Goal: Transaction & Acquisition: Subscribe to service/newsletter

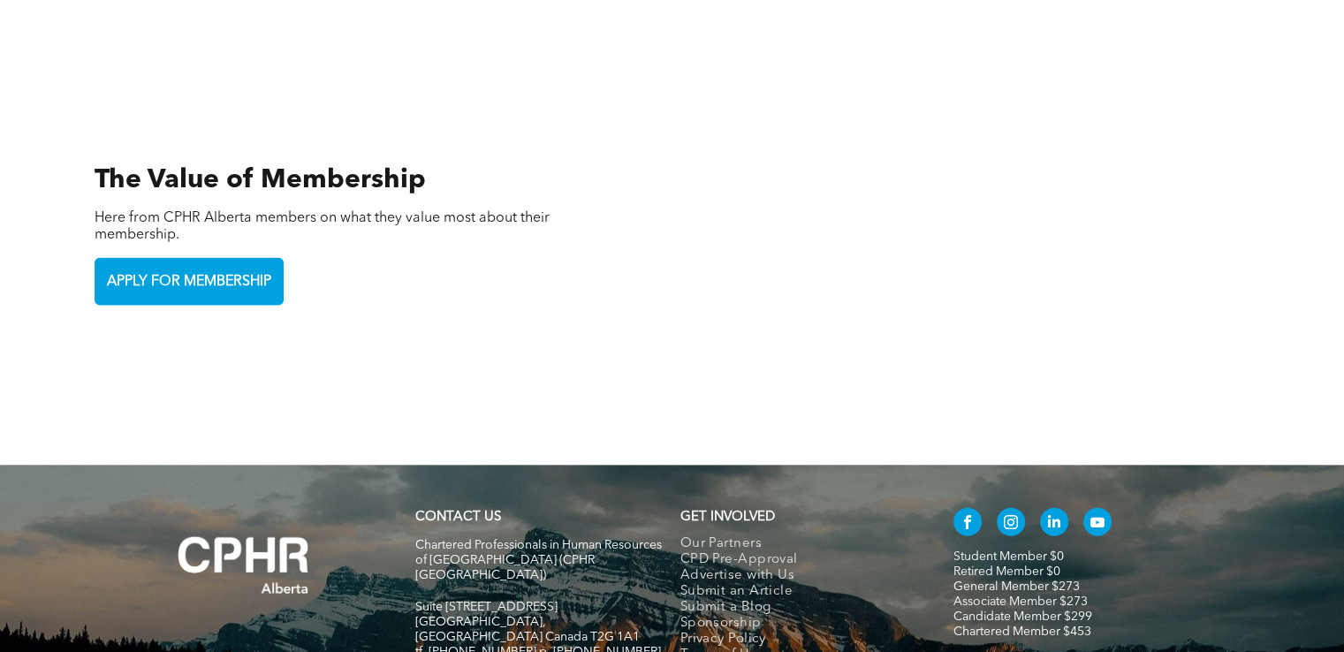
scroll to position [4014, 0]
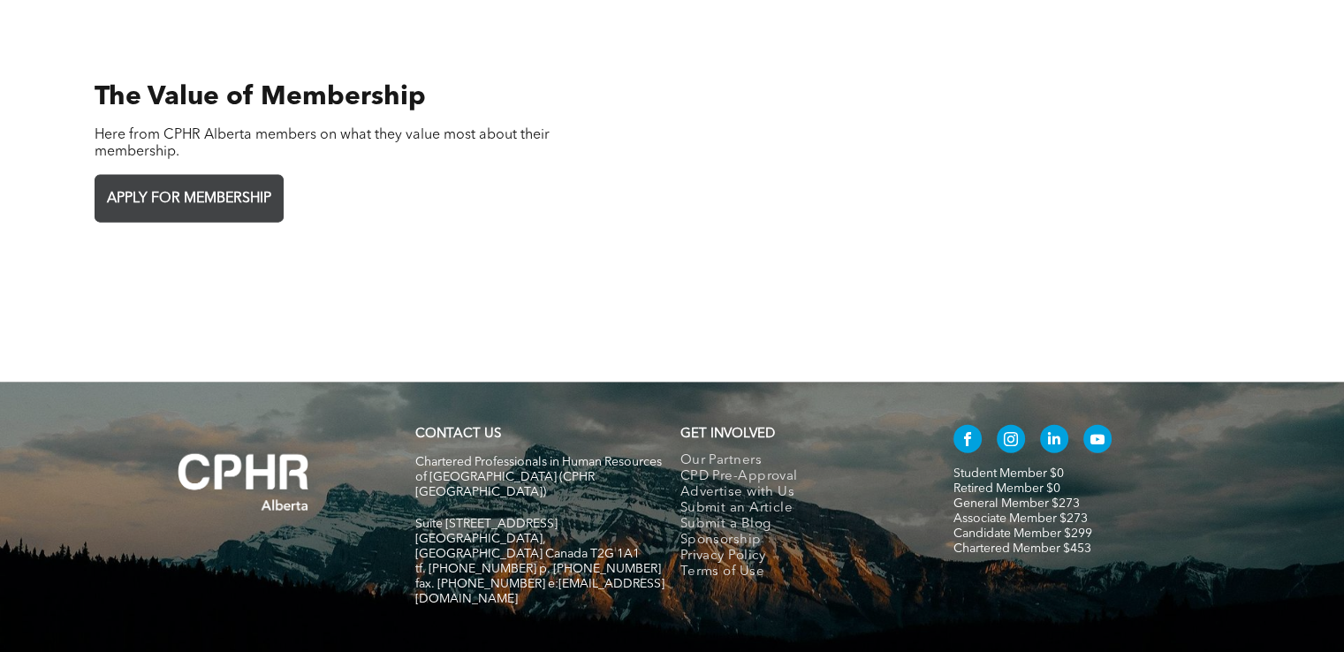
click at [197, 182] on span "APPLY FOR MEMBERSHIP" at bounding box center [189, 199] width 177 height 34
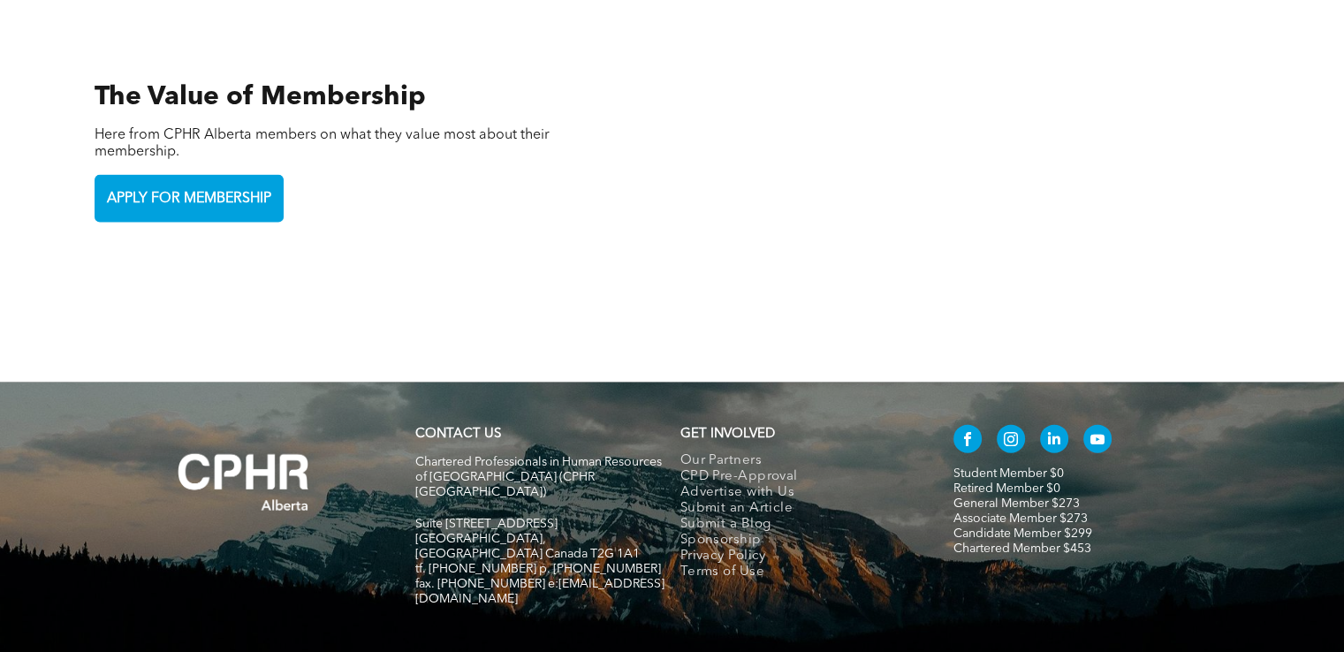
click at [968, 497] on link "General Member $273" at bounding box center [1016, 503] width 126 height 12
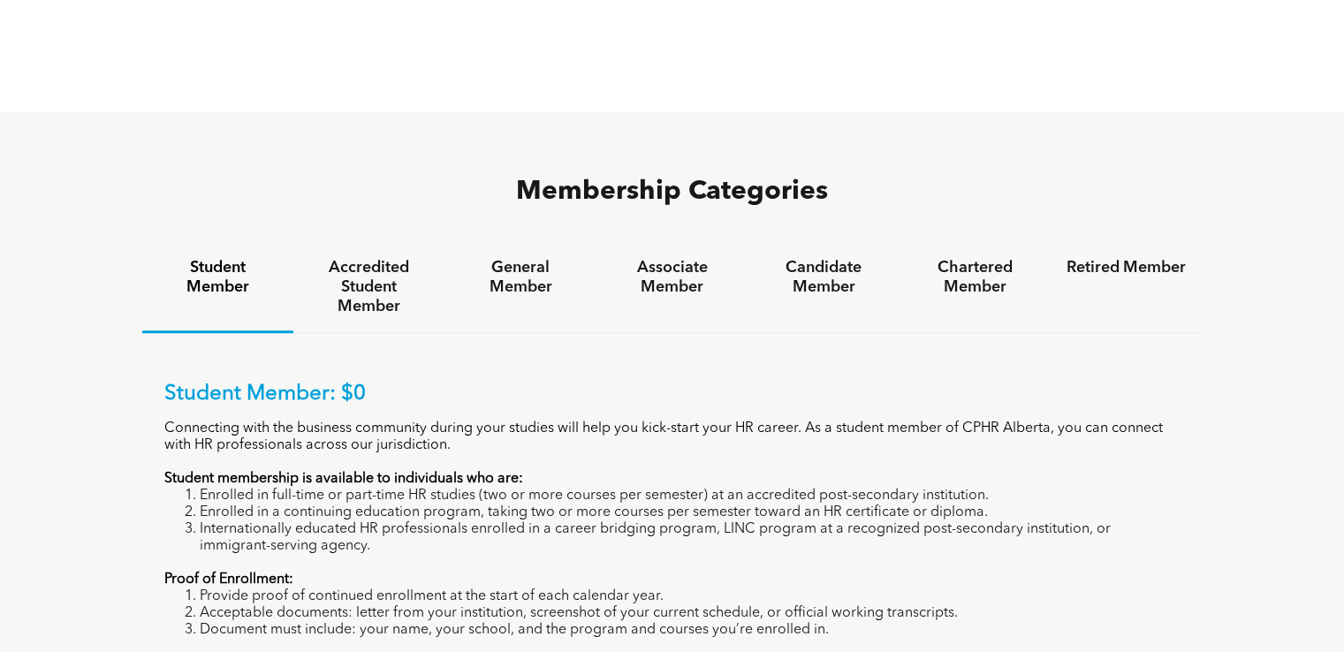
scroll to position [1060, 0]
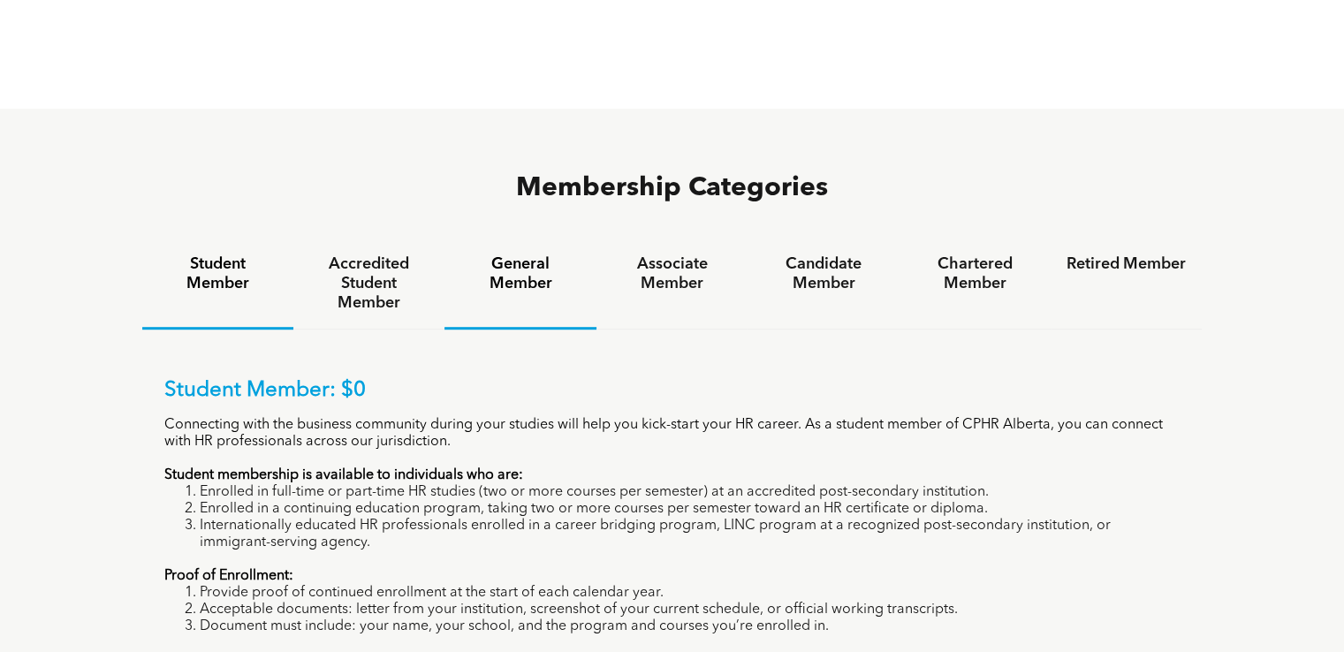
click at [514, 254] on h4 "General Member" at bounding box center [519, 273] width 119 height 39
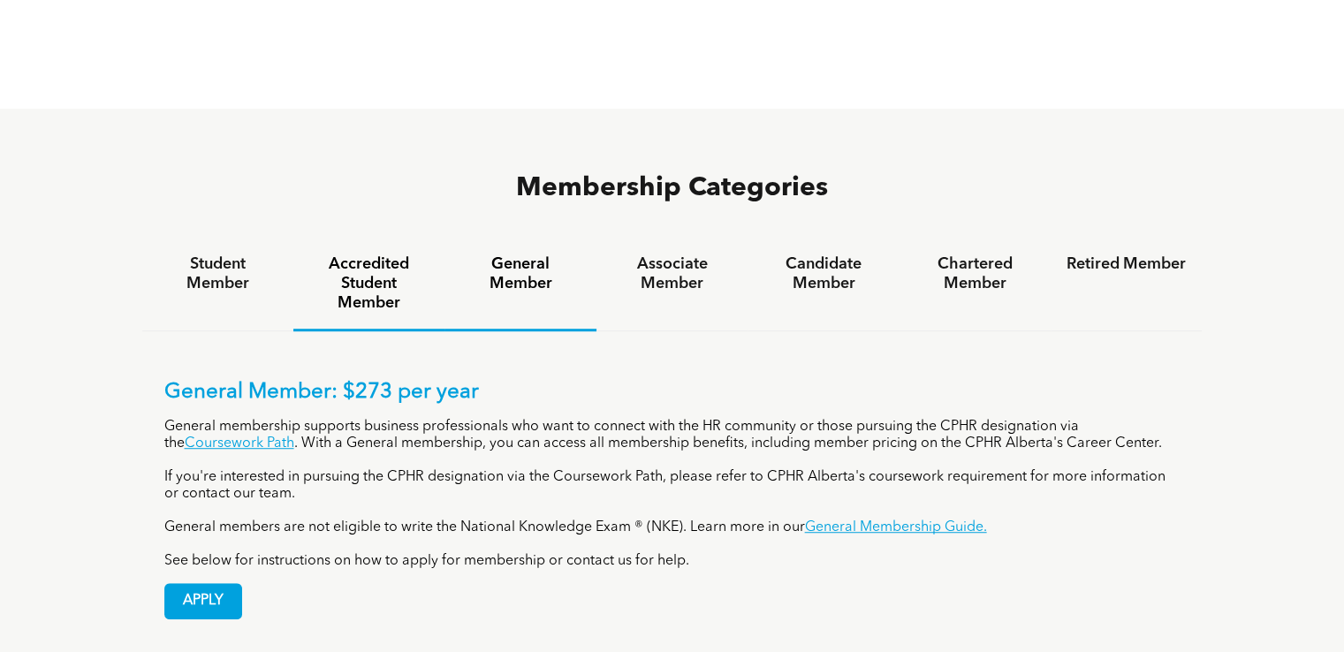
click at [372, 254] on h4 "Accredited Student Member" at bounding box center [368, 283] width 119 height 58
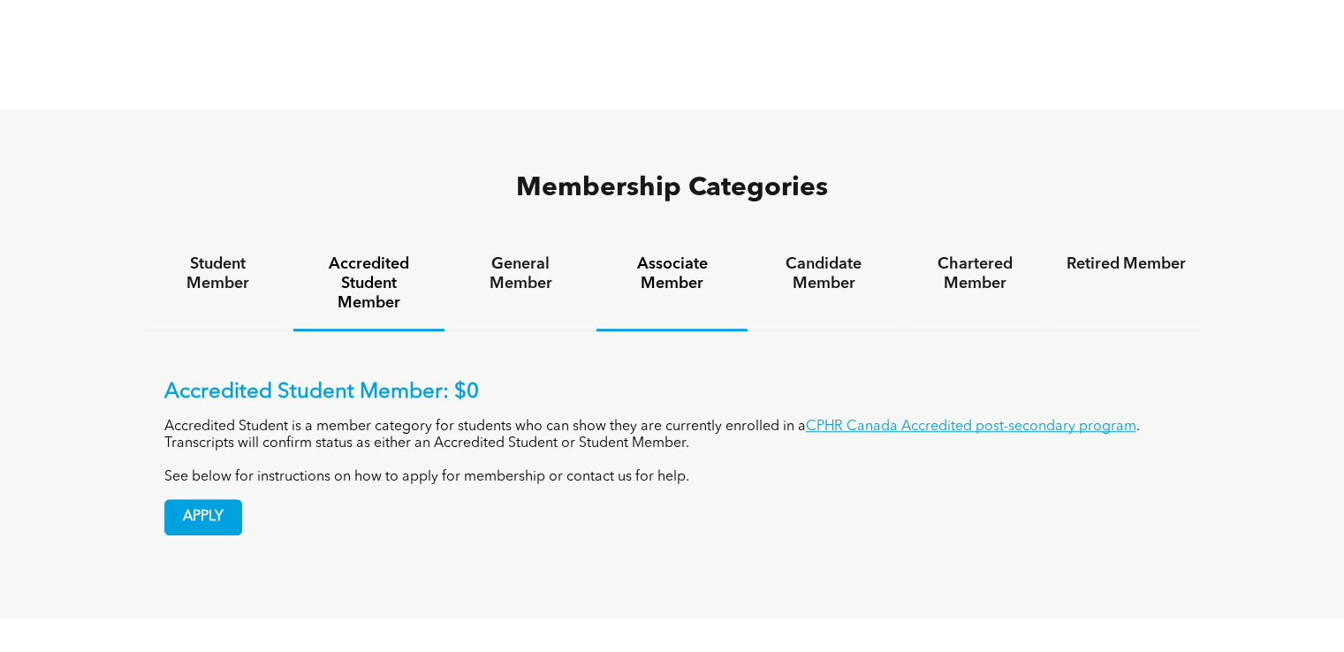
click at [671, 254] on h4 "Associate Member" at bounding box center [671, 273] width 119 height 39
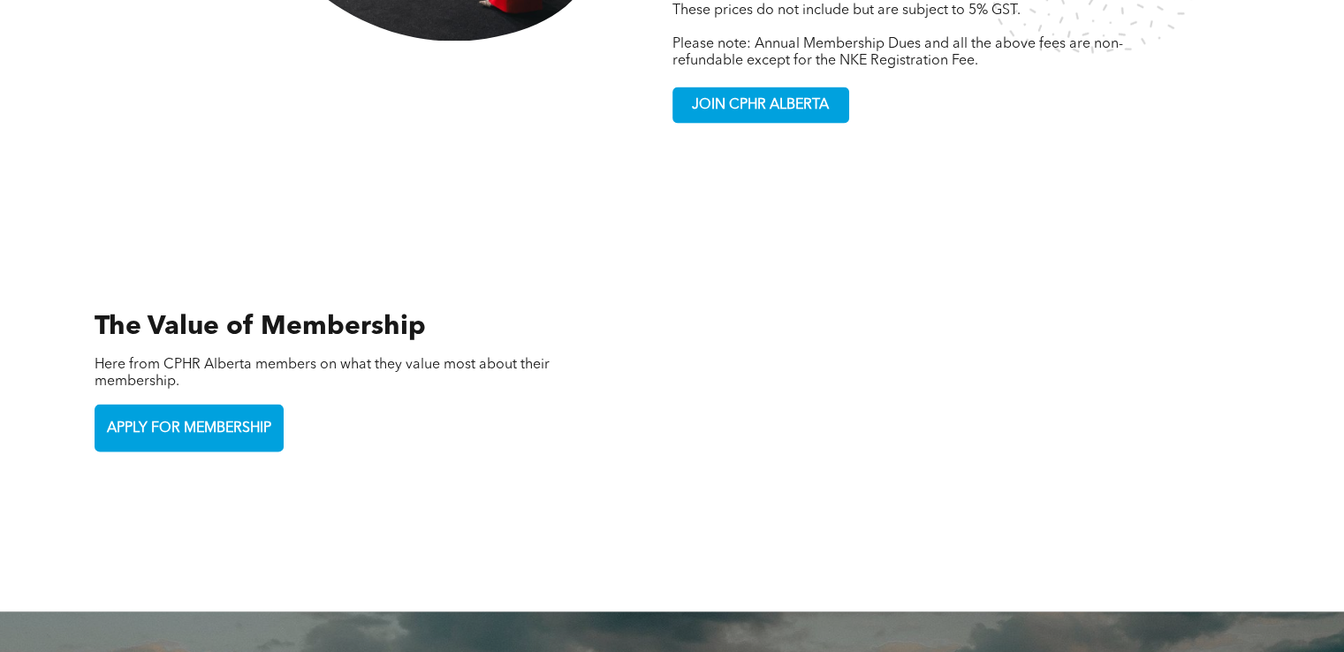
scroll to position [4014, 0]
